Goal: Task Accomplishment & Management: Use online tool/utility

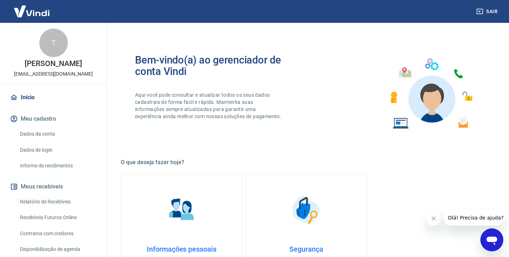
scroll to position [116, 0]
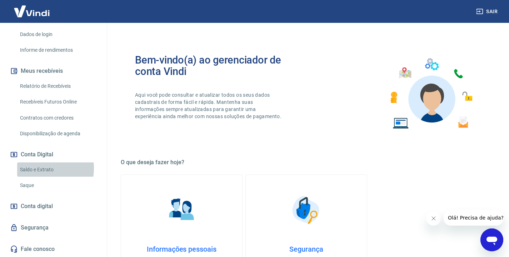
click at [34, 168] on link "Saldo e Extrato" at bounding box center [57, 170] width 81 height 15
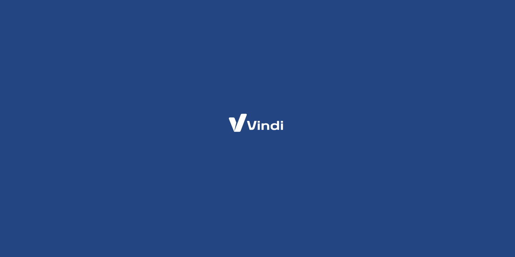
click at [262, 51] on div at bounding box center [257, 128] width 515 height 257
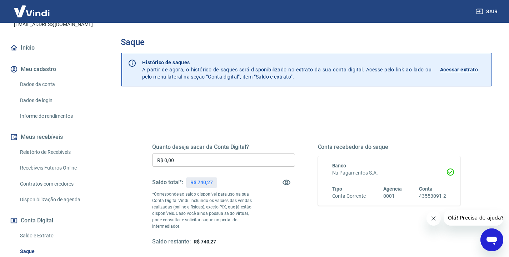
scroll to position [116, 0]
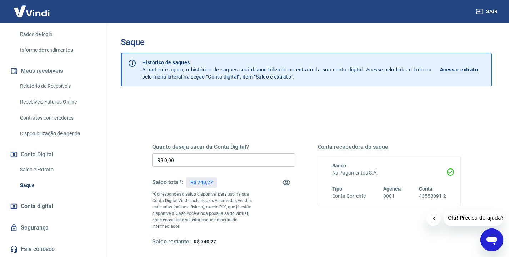
click at [194, 163] on input "R$ 0,00" at bounding box center [223, 160] width 143 height 13
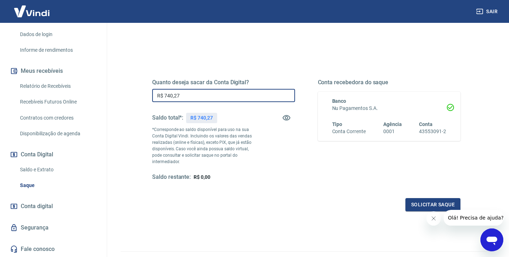
scroll to position [95, 0]
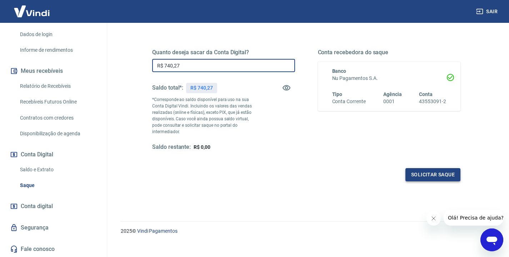
type input "R$ 740,27"
click at [419, 168] on button "Solicitar saque" at bounding box center [433, 174] width 55 height 13
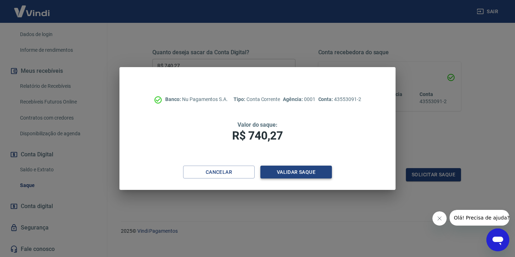
click at [290, 168] on button "Validar saque" at bounding box center [295, 172] width 71 height 13
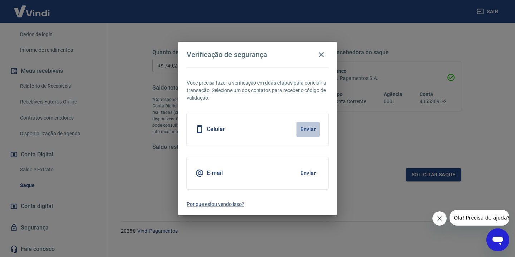
click at [310, 129] on button "Enviar" at bounding box center [307, 129] width 23 height 15
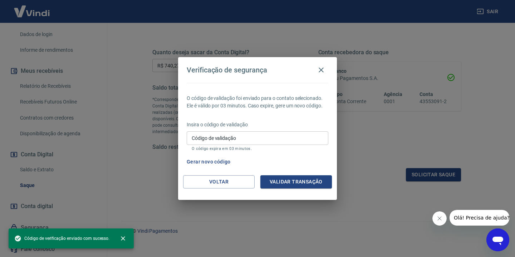
click at [247, 139] on input "Código de validação" at bounding box center [258, 138] width 142 height 13
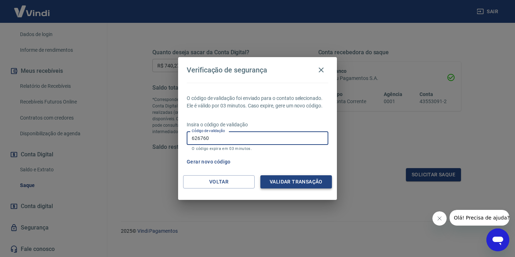
type input "626760"
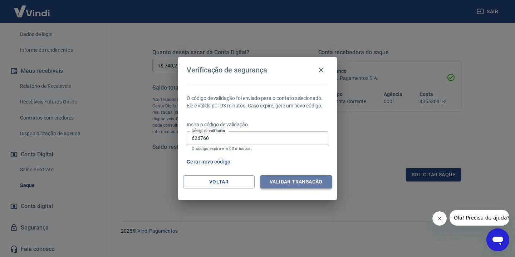
click at [297, 178] on button "Validar transação" at bounding box center [295, 181] width 71 height 13
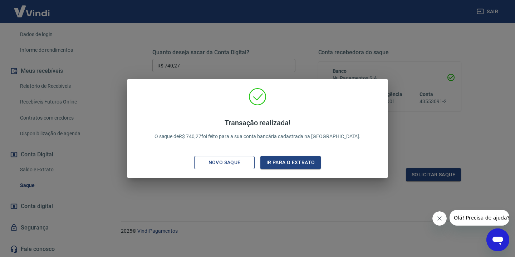
click at [246, 164] on div "Novo saque" at bounding box center [224, 162] width 49 height 9
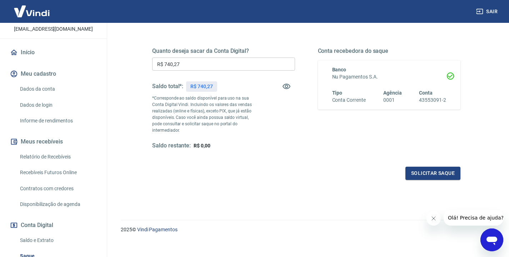
scroll to position [0, 0]
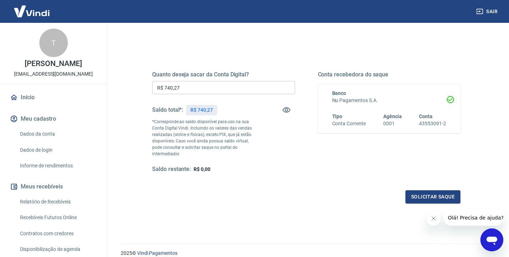
click at [59, 101] on link "Início" at bounding box center [54, 98] width 90 height 16
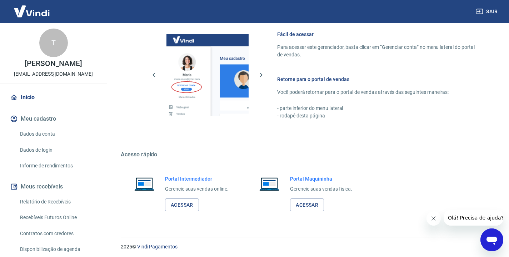
scroll to position [312, 0]
click at [180, 207] on link "Acessar" at bounding box center [182, 205] width 34 height 13
